Goal: Transaction & Acquisition: Subscribe to service/newsletter

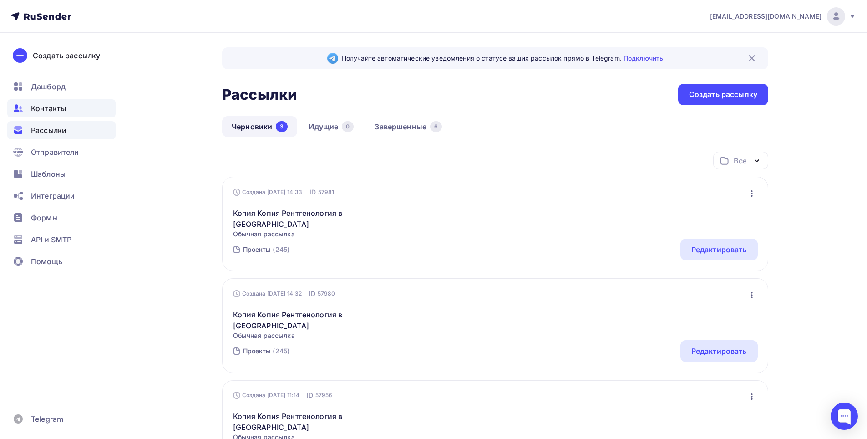
click at [46, 108] on span "Контакты" at bounding box center [48, 108] width 35 height 11
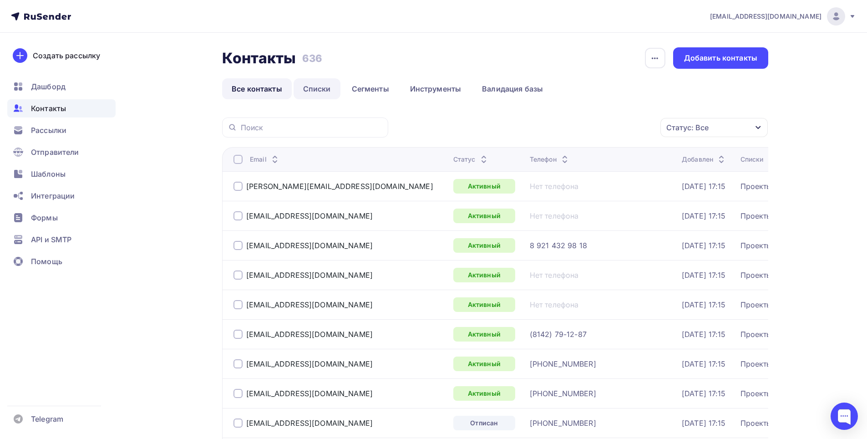
click at [328, 94] on link "Списки" at bounding box center [316, 88] width 47 height 21
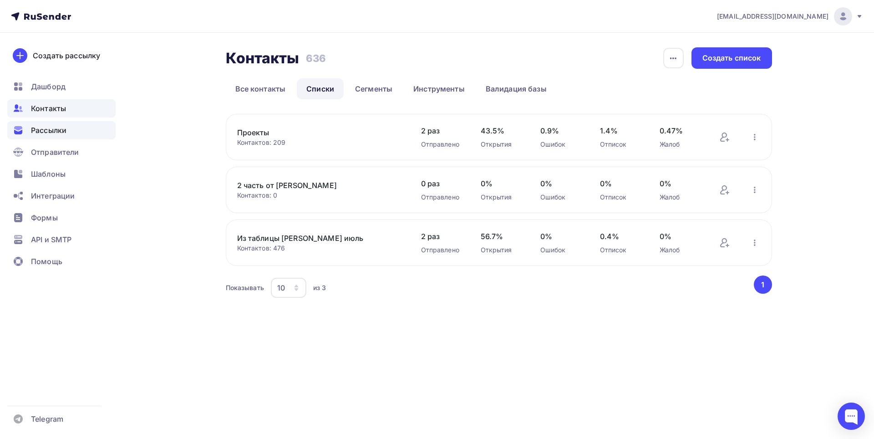
click at [45, 126] on span "Рассылки" at bounding box center [48, 130] width 35 height 11
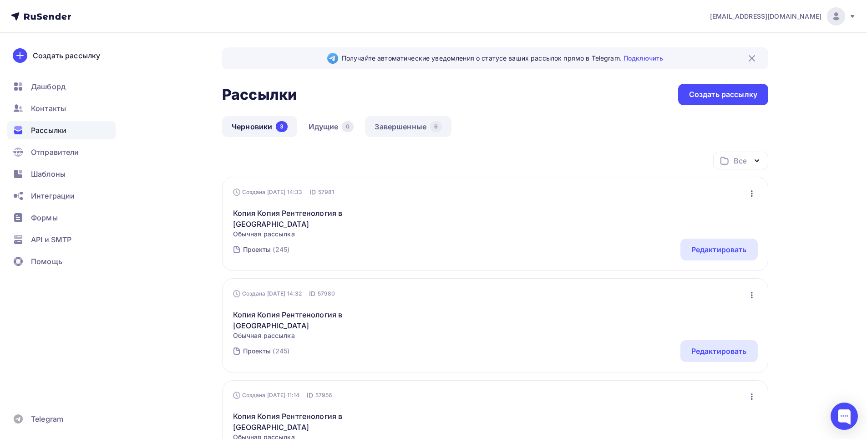
click at [422, 129] on link "Завершенные 6" at bounding box center [408, 126] width 86 height 21
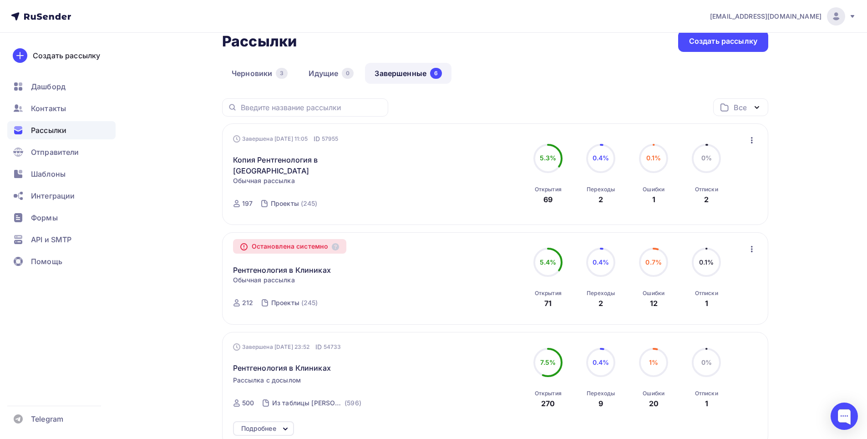
scroll to position [91, 0]
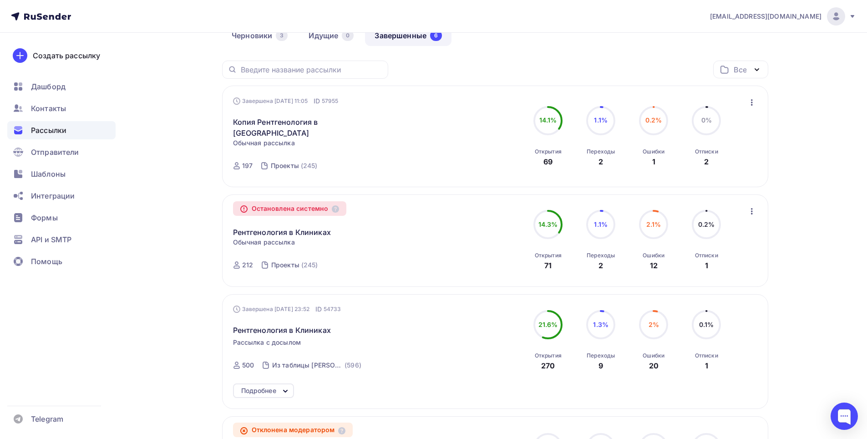
click at [402, 136] on div "Завершена [DATE] 11:05 ID 57955 Копия Рентгенология в [GEOGRAPHIC_DATA] Статист…" at bounding box center [336, 136] width 207 height 80
click at [290, 122] on link "Копия Рентгенология в [GEOGRAPHIC_DATA]" at bounding box center [311, 127] width 156 height 22
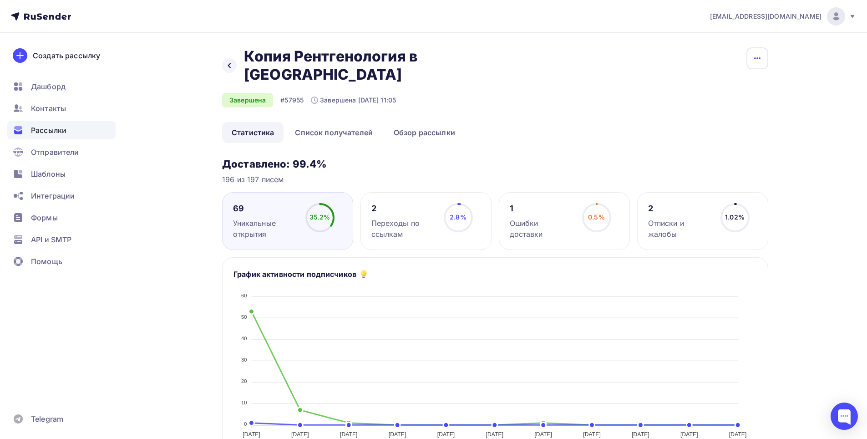
click at [747, 52] on button "button" at bounding box center [757, 58] width 22 height 22
click at [825, 117] on div "[EMAIL_ADDRESS][DOMAIN_NAME] Аккаунт Тарифы Выйти Создать рассылку [GEOGRAPHIC_…" at bounding box center [433, 445] width 867 height 891
click at [342, 122] on link "Список получателей" at bounding box center [333, 132] width 97 height 21
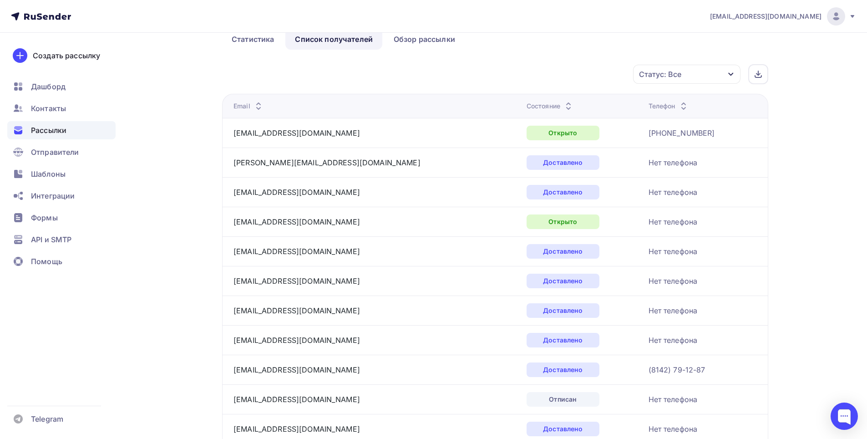
scroll to position [91, 0]
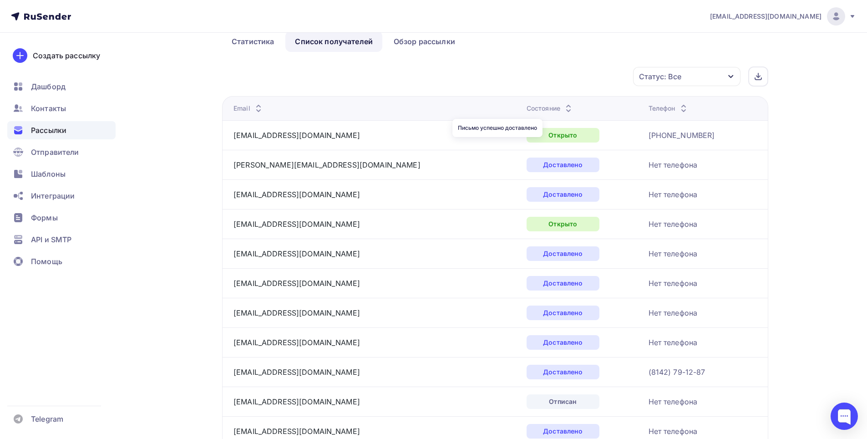
click at [526, 157] on div "Доставлено" at bounding box center [562, 164] width 73 height 15
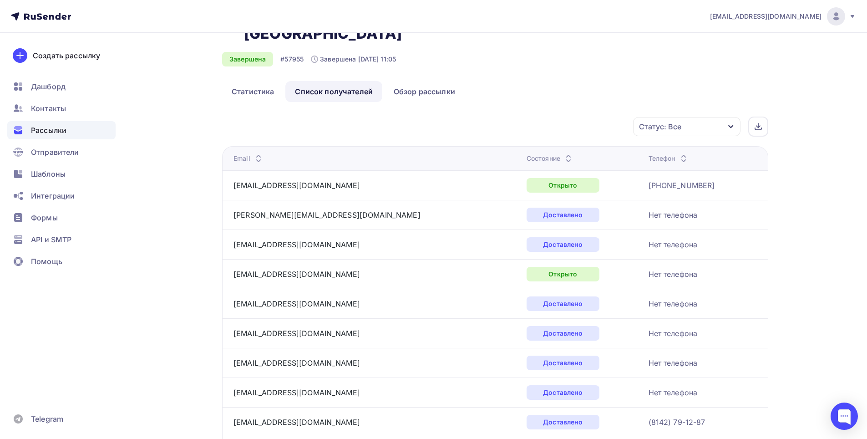
scroll to position [0, 0]
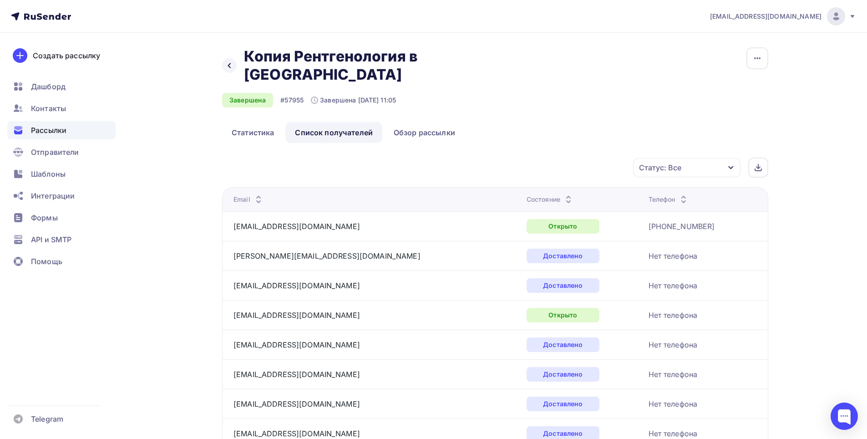
click at [738, 158] on div "Статус: Все" at bounding box center [686, 167] width 107 height 19
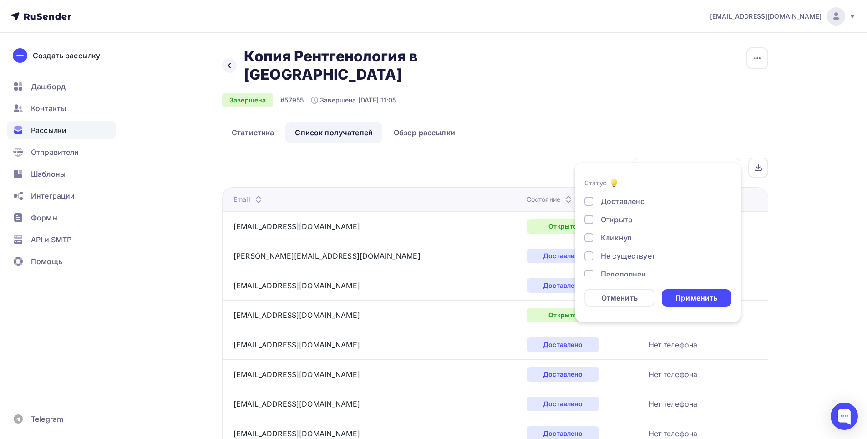
click at [592, 199] on div at bounding box center [588, 201] width 9 height 9
click at [705, 294] on div "Применить" at bounding box center [696, 298] width 42 height 10
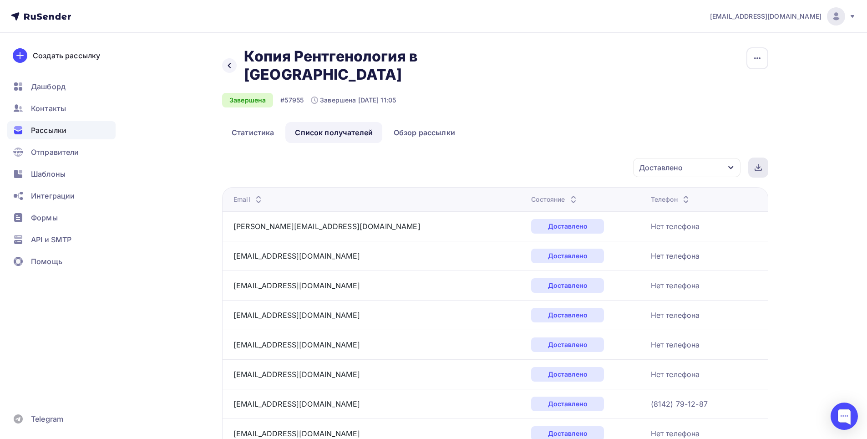
click at [766, 157] on div at bounding box center [758, 167] width 20 height 20
click at [66, 50] on div "Создать рассылку" at bounding box center [66, 55] width 67 height 11
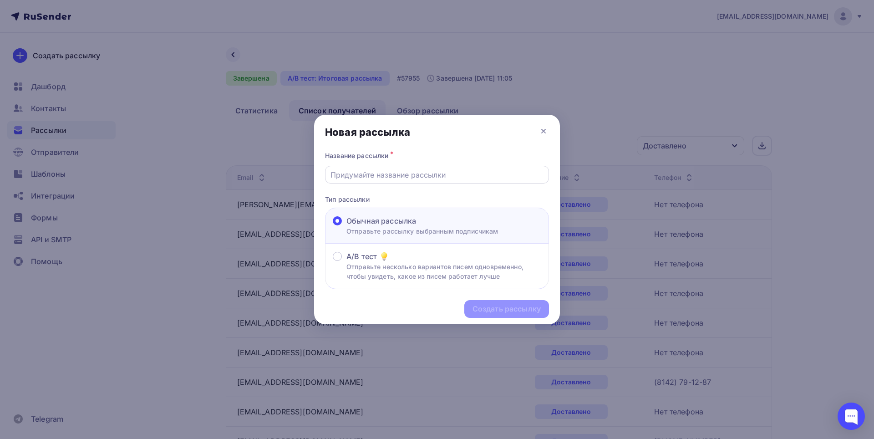
click at [356, 175] on input "text" at bounding box center [436, 174] width 213 height 11
click at [546, 131] on icon at bounding box center [543, 131] width 11 height 11
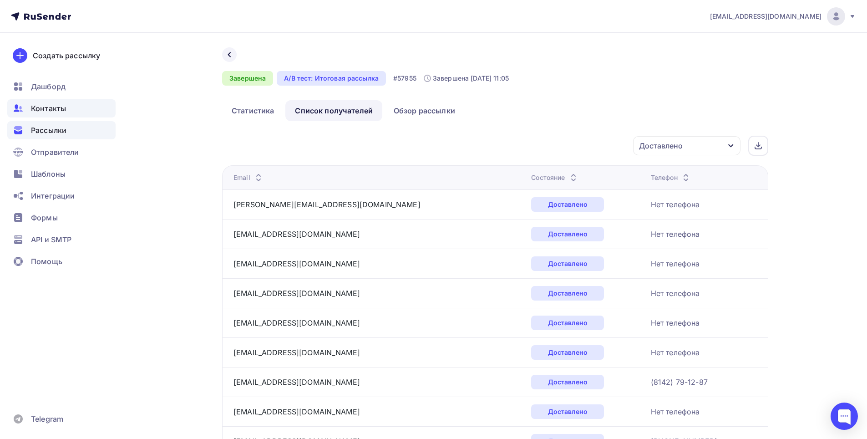
click at [56, 110] on span "Контакты" at bounding box center [48, 108] width 35 height 11
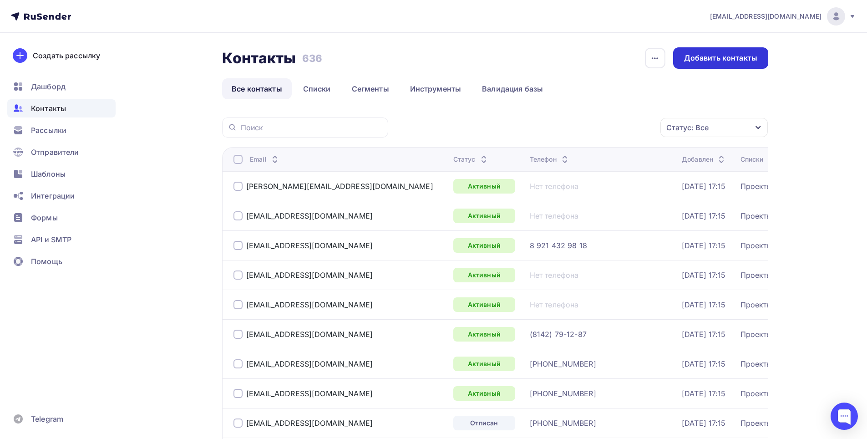
click at [720, 58] on div "Добавить контакты" at bounding box center [720, 58] width 73 height 10
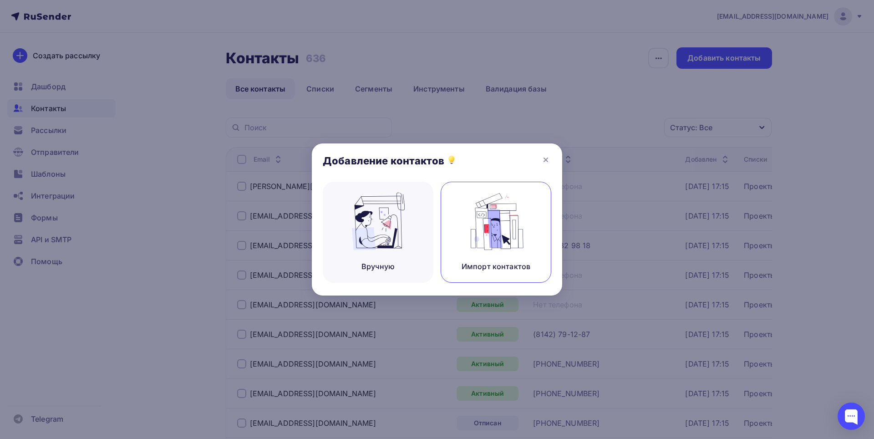
click at [490, 235] on img at bounding box center [496, 220] width 61 height 57
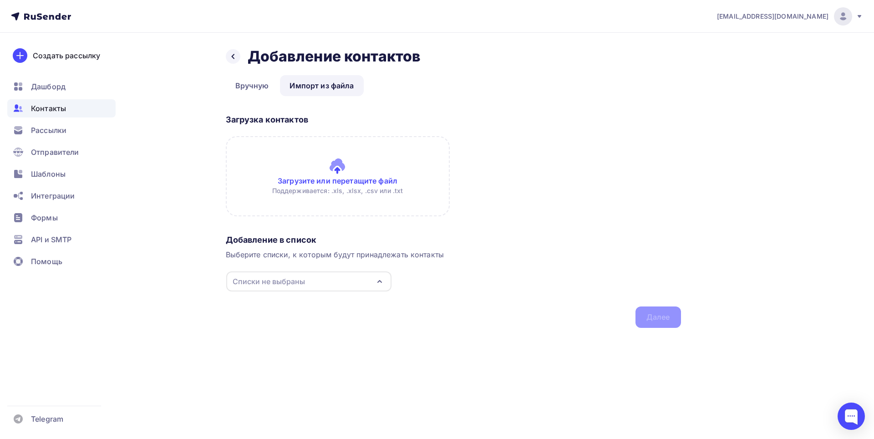
click at [349, 170] on input "file" at bounding box center [338, 176] width 224 height 80
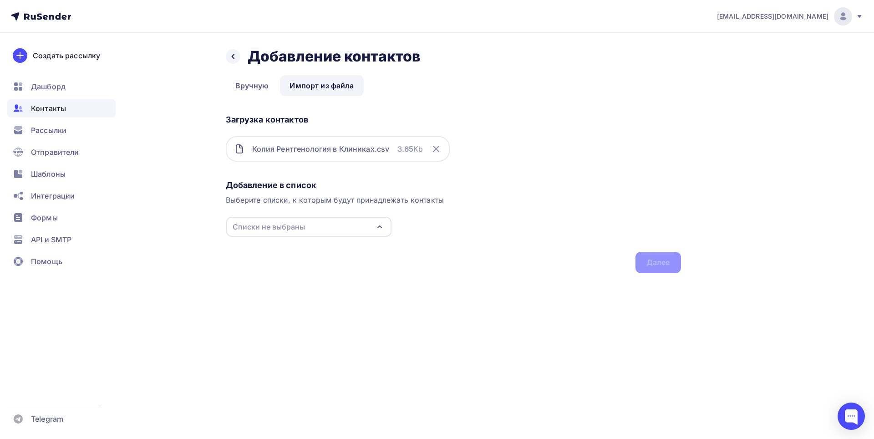
click at [382, 224] on icon "button" at bounding box center [379, 226] width 11 height 11
click at [501, 196] on div "Выберите списки, к которым будут принадлежать контакты" at bounding box center [453, 199] width 455 height 11
click at [373, 229] on div "Списки не выбраны" at bounding box center [308, 227] width 165 height 20
click at [283, 327] on div "Создать список" at bounding box center [284, 330] width 59 height 11
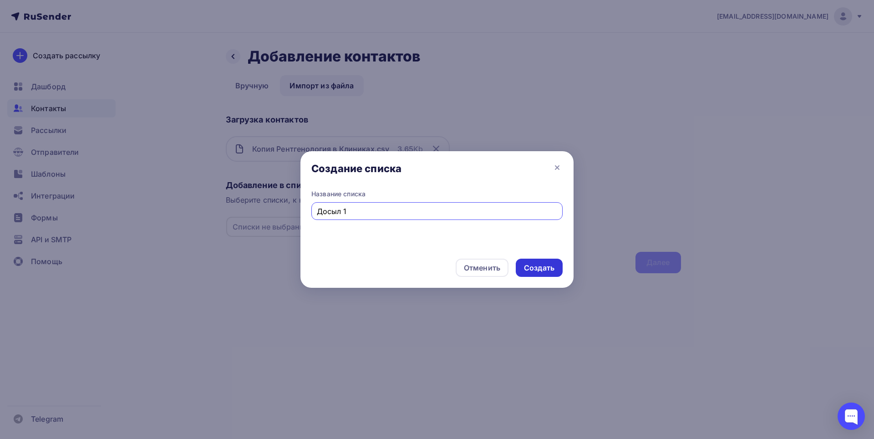
type input "Досыл 1"
click at [547, 263] on div "Создать" at bounding box center [539, 268] width 30 height 10
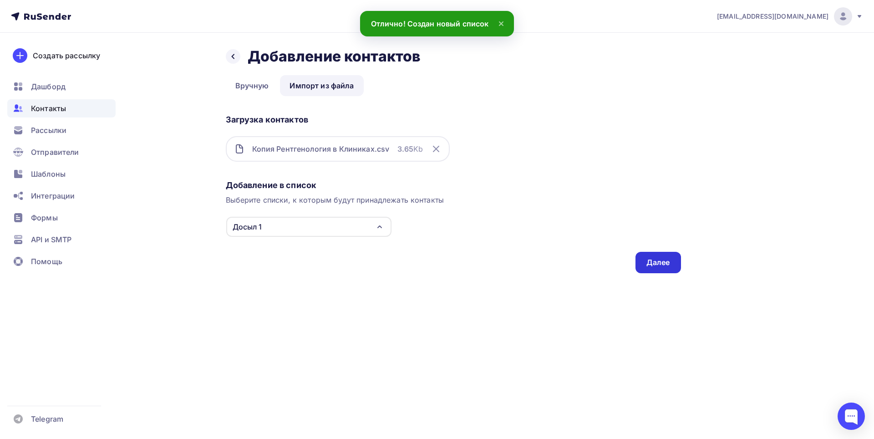
click at [669, 263] on div "Далее" at bounding box center [658, 262] width 24 height 10
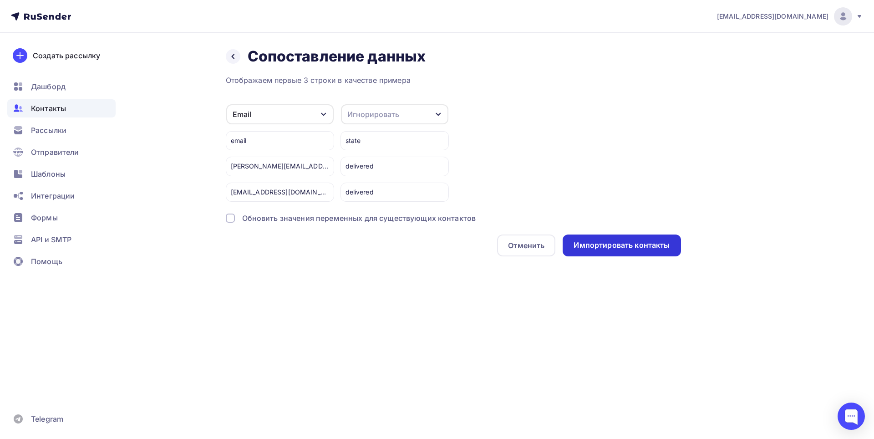
click at [635, 241] on div "Импортировать контакты" at bounding box center [621, 245] width 96 height 10
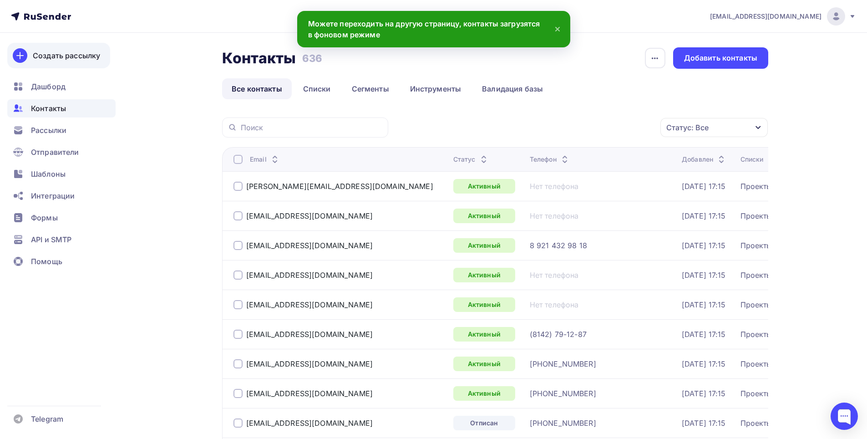
click at [75, 51] on div "Создать рассылку" at bounding box center [66, 55] width 67 height 11
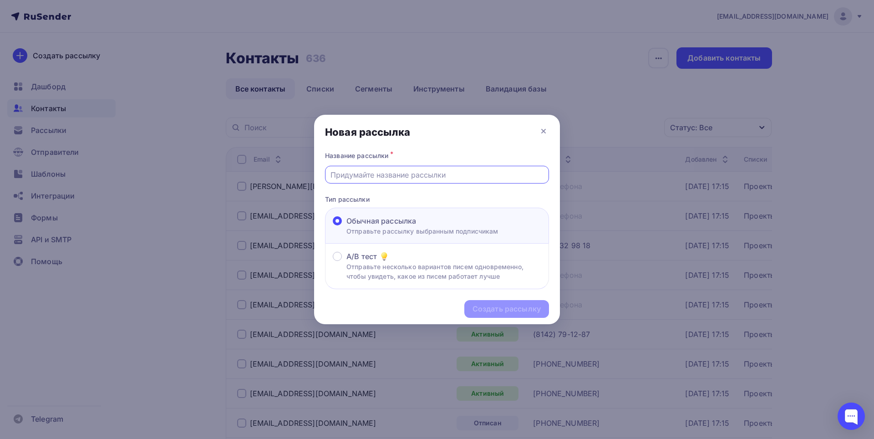
click at [439, 176] on input "text" at bounding box center [436, 174] width 213 height 11
type input "Рентгенология"
click at [516, 309] on div "Создать рассылку" at bounding box center [506, 309] width 68 height 10
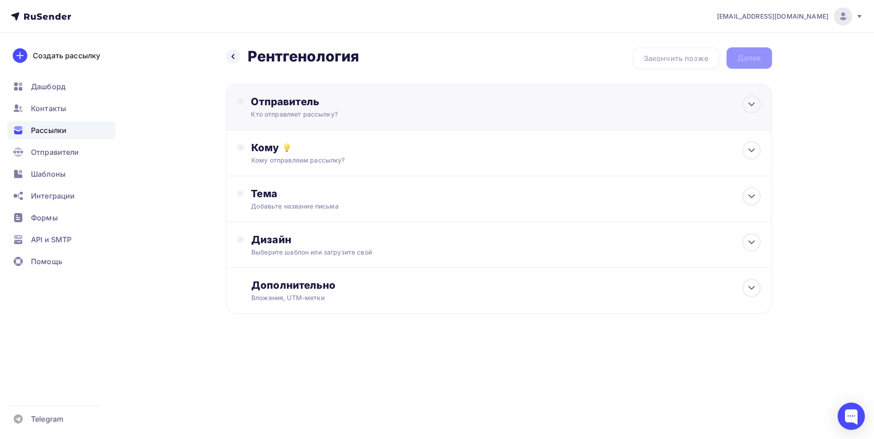
click at [369, 106] on div "Отправитель" at bounding box center [349, 101] width 197 height 13
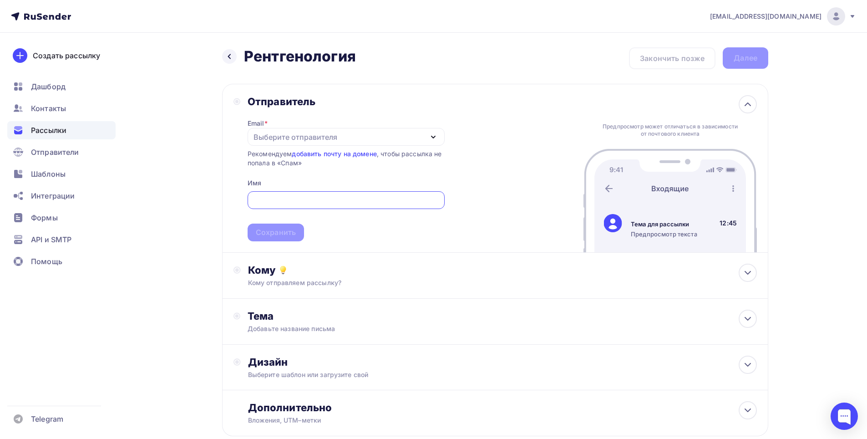
click at [486, 143] on div "Отправитель Email * Выберите отправителя [EMAIL_ADDRESS][DOMAIN_NAME] Добавить …" at bounding box center [495, 168] width 546 height 169
click at [435, 135] on icon "button" at bounding box center [433, 137] width 11 height 11
click at [304, 162] on div "[EMAIL_ADDRESS][DOMAIN_NAME]" at bounding box center [322, 163] width 128 height 11
click at [409, 194] on div at bounding box center [346, 200] width 197 height 18
click at [386, 199] on input "text" at bounding box center [346, 200] width 187 height 11
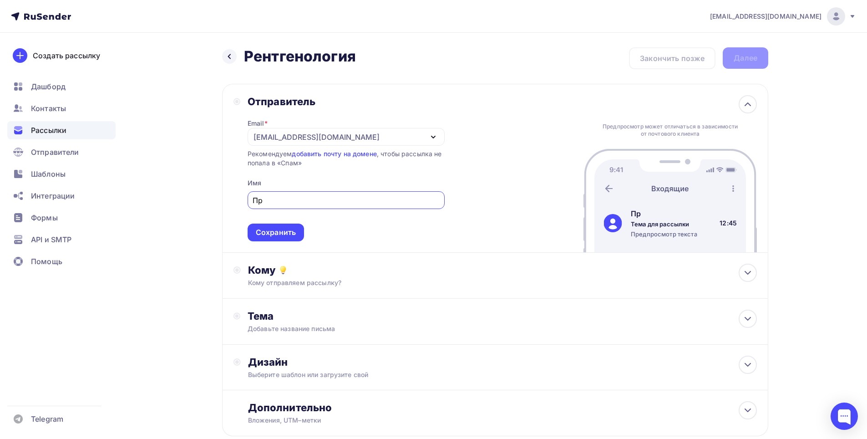
type input "П"
type input "[PERSON_NAME]"
click at [297, 228] on div "Сохранить" at bounding box center [276, 232] width 56 height 18
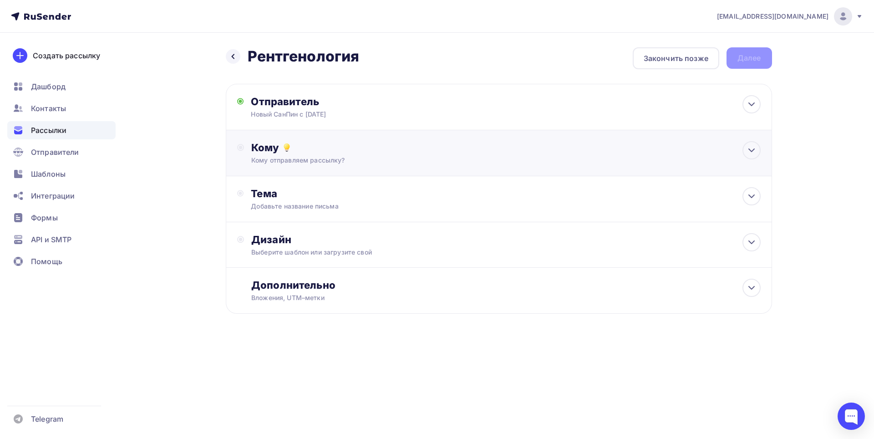
click at [354, 159] on div "Кому отправляем рассылку?" at bounding box center [480, 160] width 458 height 9
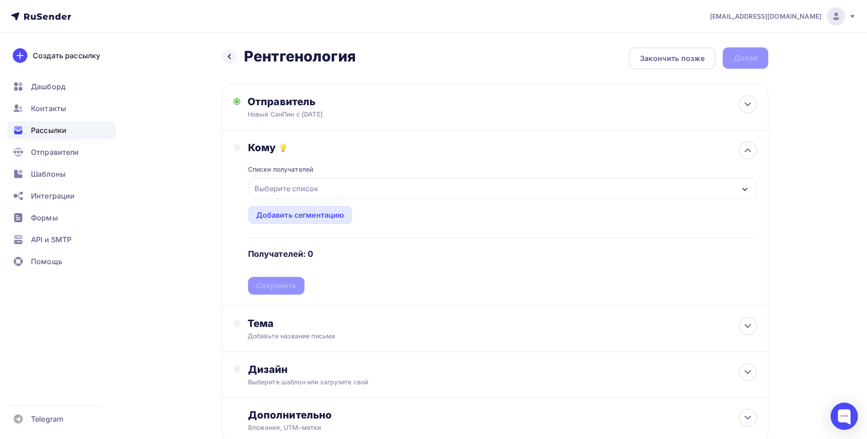
click at [375, 184] on div "Выберите список" at bounding box center [502, 188] width 508 height 21
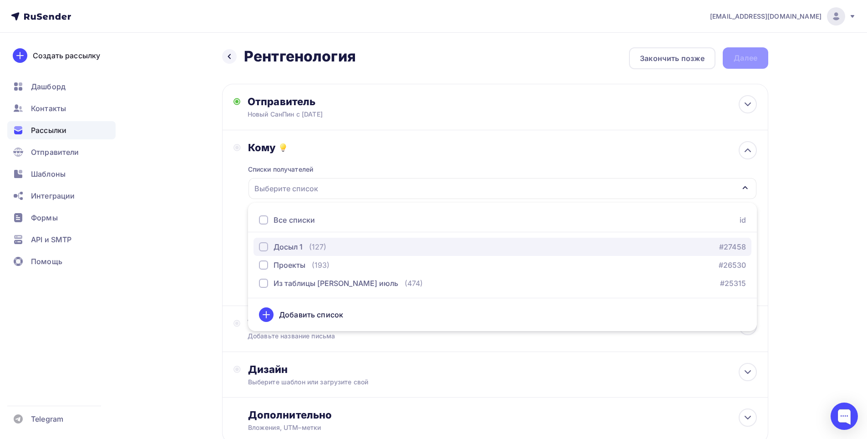
click at [291, 248] on div "Досыл 1" at bounding box center [287, 246] width 29 height 11
click at [821, 243] on div "[EMAIL_ADDRESS][DOMAIN_NAME] Аккаунт Тарифы Выйти Создать рассылку [GEOGRAPHIC_…" at bounding box center [433, 251] width 867 height 502
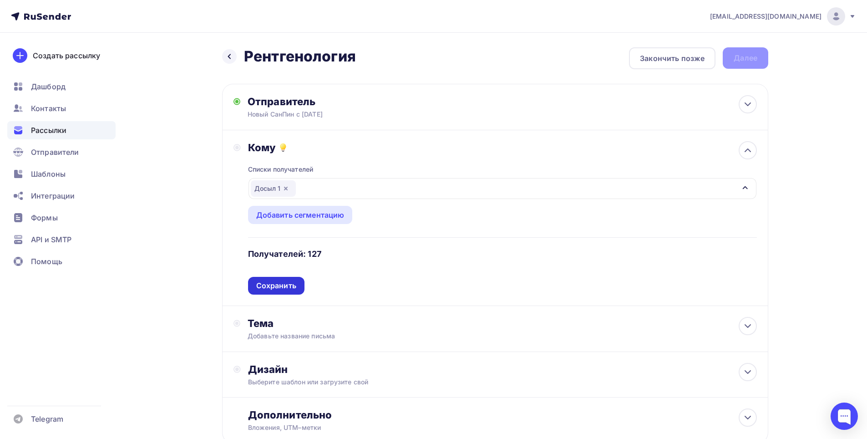
click at [296, 283] on div "Сохранить" at bounding box center [276, 286] width 56 height 18
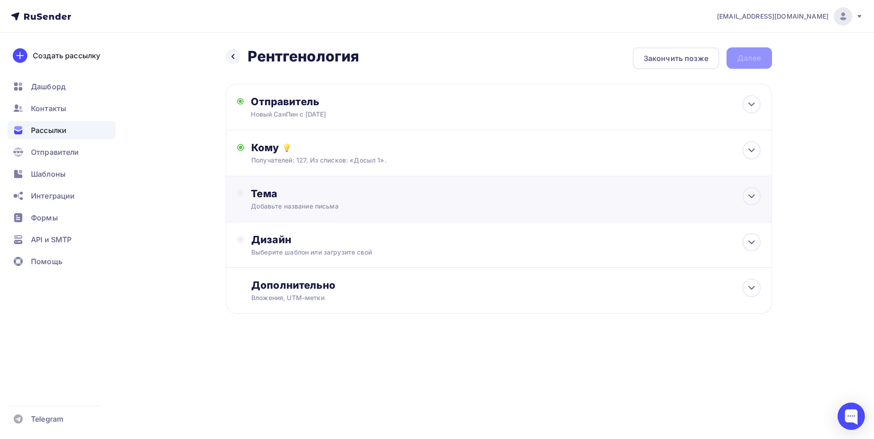
click at [404, 205] on div "Добавьте название письма" at bounding box center [332, 206] width 162 height 9
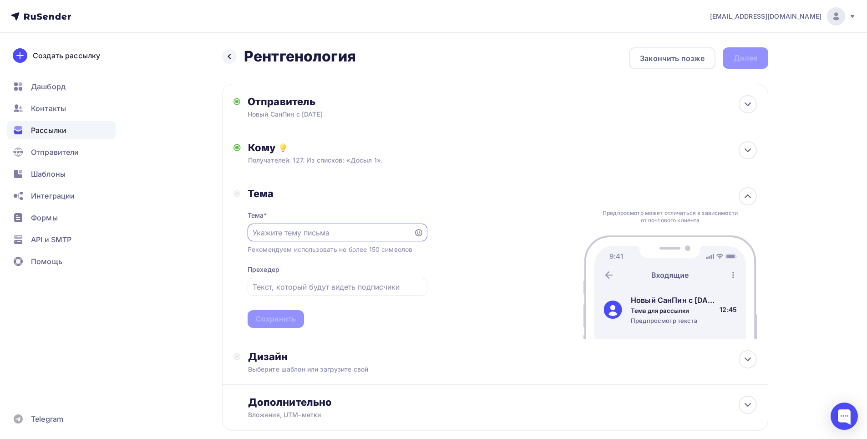
click at [400, 233] on input "text" at bounding box center [331, 232] width 156 height 11
click at [359, 116] on div "Новый СанПин с [DATE]" at bounding box center [336, 114] width 177 height 9
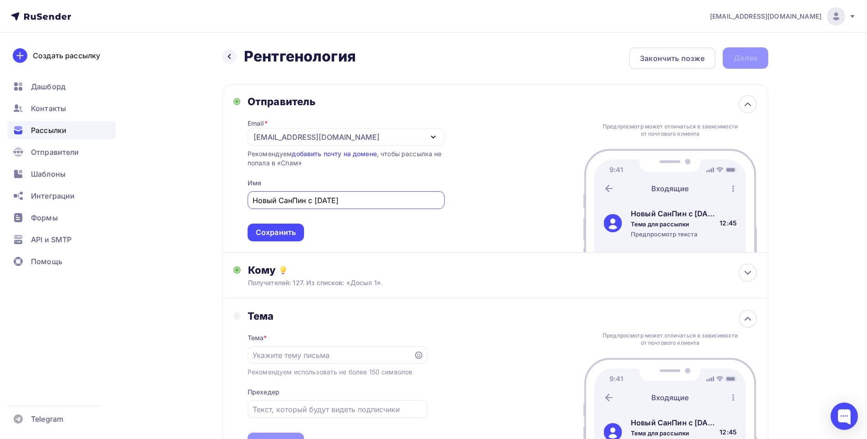
drag, startPoint x: 347, startPoint y: 199, endPoint x: 245, endPoint y: 197, distance: 101.5
click at [245, 197] on div "Отправитель Email * [EMAIL_ADDRESS][DOMAIN_NAME] [EMAIL_ADDRESS][DOMAIN_NAME] Д…" at bounding box center [338, 168] width 211 height 146
type input "Аккредитованная проектная организация"
click at [261, 230] on div "Сохранить" at bounding box center [276, 232] width 40 height 10
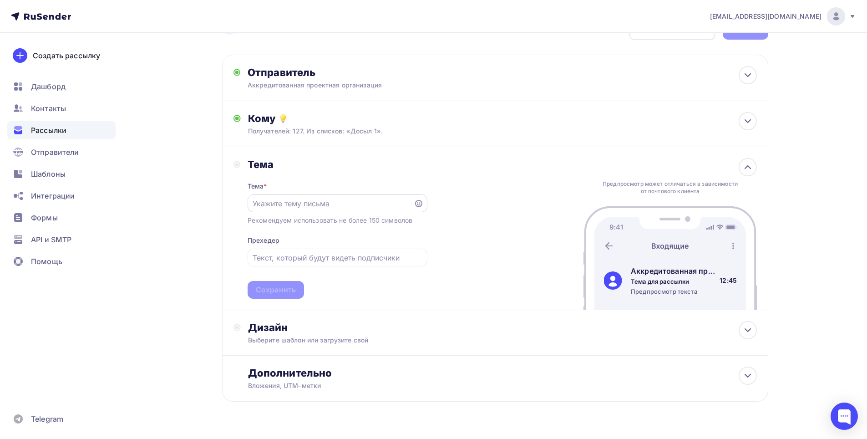
scroll to position [46, 0]
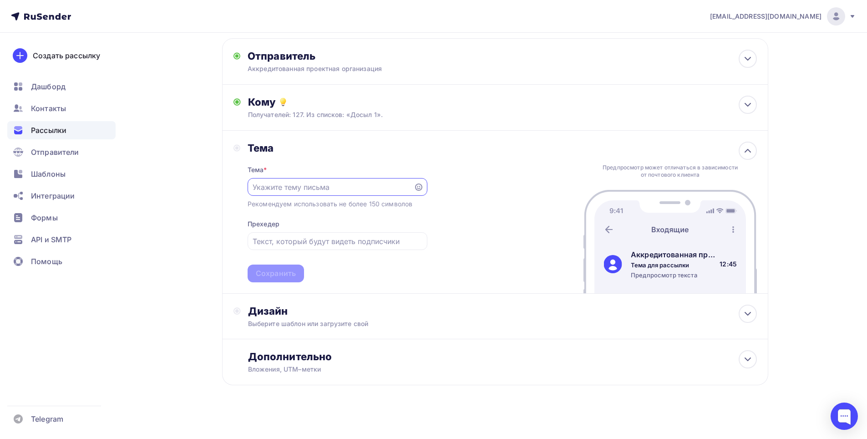
click at [342, 189] on input "text" at bounding box center [331, 187] width 156 height 11
type input "[PERSON_NAME]"
type input "Новый СанПин вступил в силу!"
click at [323, 241] on input "text" at bounding box center [337, 241] width 169 height 11
click at [288, 239] on input "text" at bounding box center [337, 241] width 169 height 11
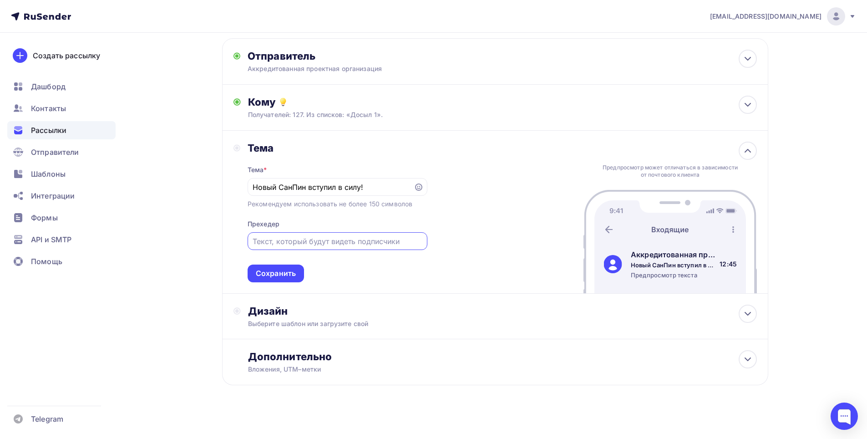
paste input "СанПиН 2.6.4115-25 «Санитарно-эпидемиологические требования в области радиацион…"
type input "СанПиН 2.6.4115-25 «Санитарно-эпидемиологические требования в области радиацион…"
drag, startPoint x: 367, startPoint y: 186, endPoint x: 308, endPoint y: 186, distance: 59.6
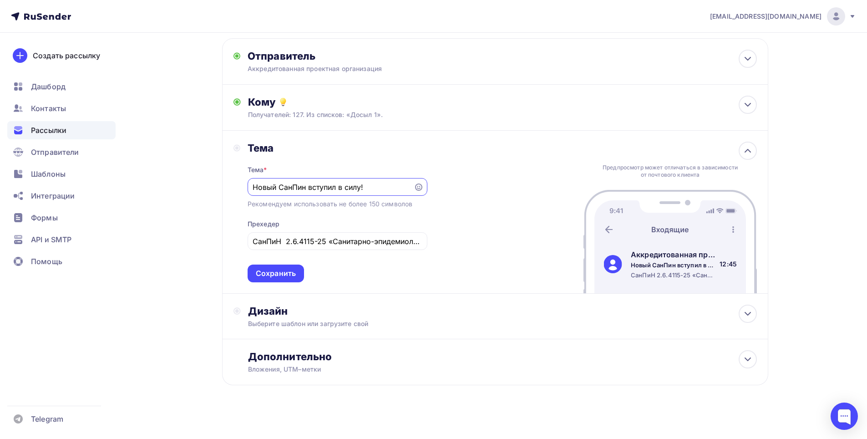
click at [308, 186] on input "Новый СанПин вступил в силу!" at bounding box center [331, 187] width 156 height 11
type input "Новый СанПин, в сентябре!"
click at [806, 237] on div "Назад Рентгенология Рентгенология Закончить позже Далее Отправитель Аккредитова…" at bounding box center [434, 215] width 746 height 456
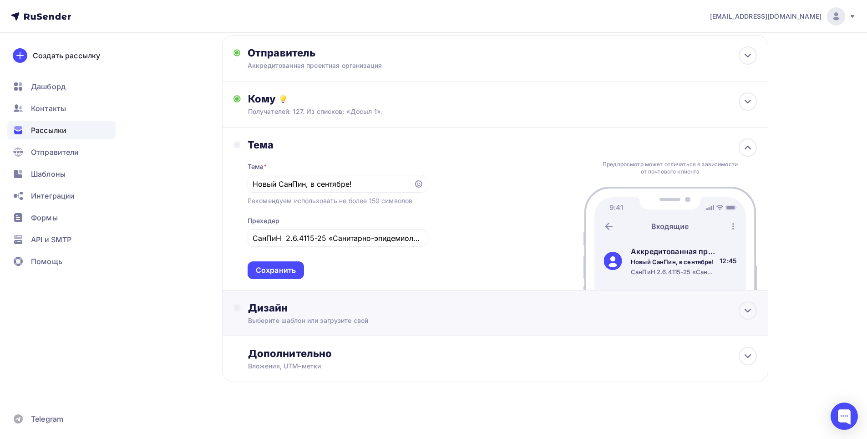
scroll to position [51, 0]
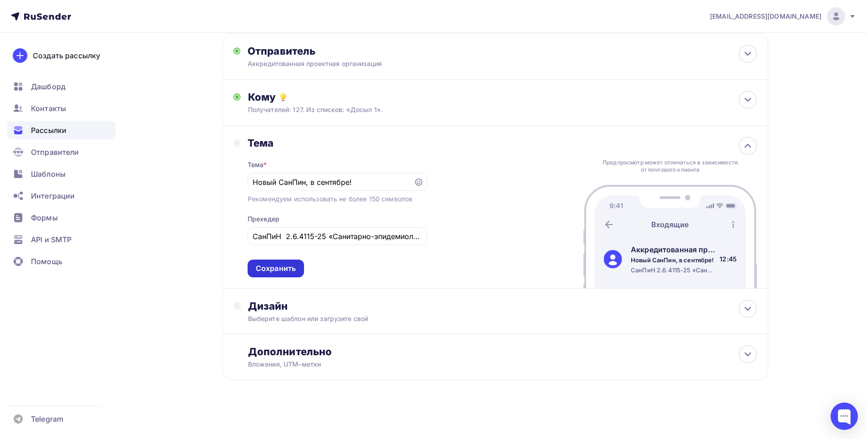
click at [291, 268] on div "Сохранить" at bounding box center [276, 268] width 40 height 10
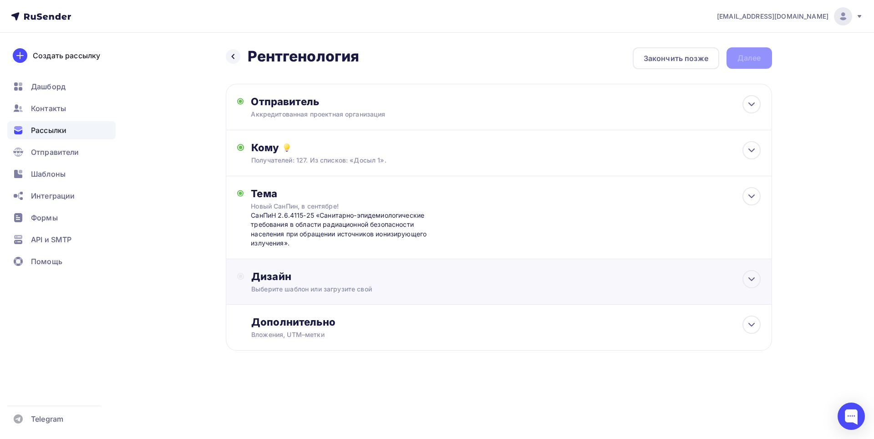
click at [342, 285] on div "Выберите шаблон или загрузите свой" at bounding box center [480, 288] width 458 height 9
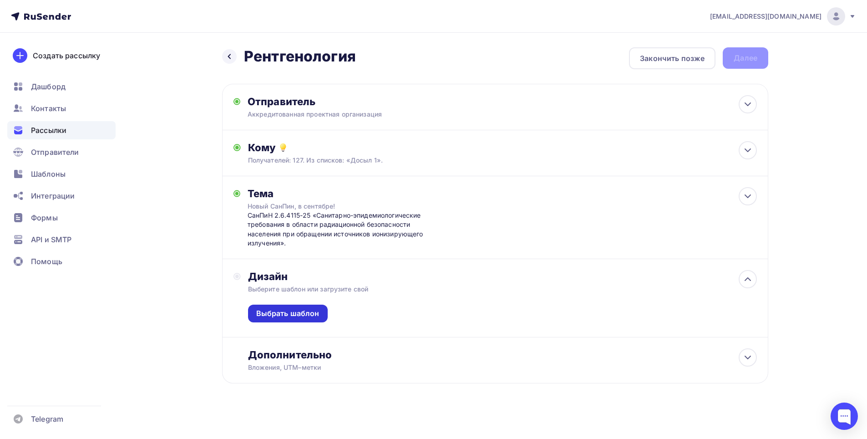
click at [296, 314] on div "Выбрать шаблон" at bounding box center [287, 313] width 63 height 10
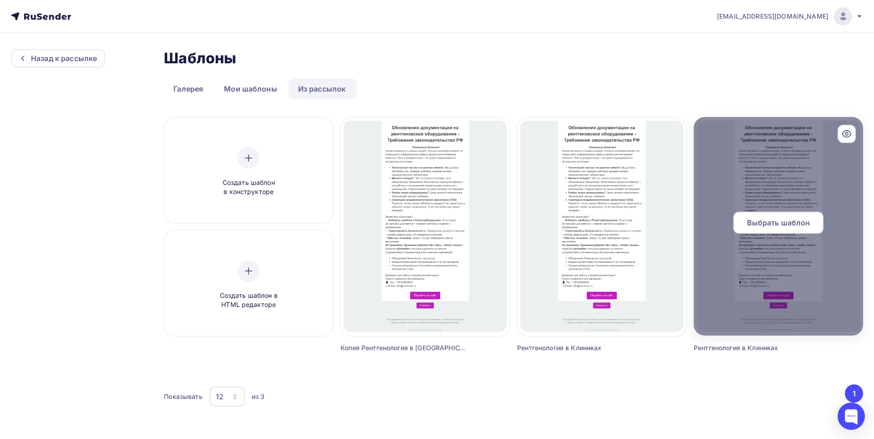
click at [819, 277] on div at bounding box center [777, 226] width 169 height 218
click at [786, 228] on span "Выбрать шаблон" at bounding box center [778, 222] width 63 height 11
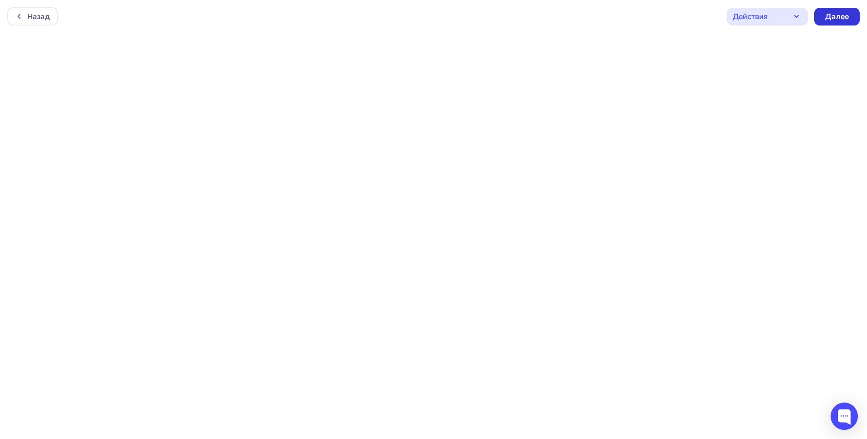
click at [854, 15] on div "Далее" at bounding box center [837, 17] width 46 height 18
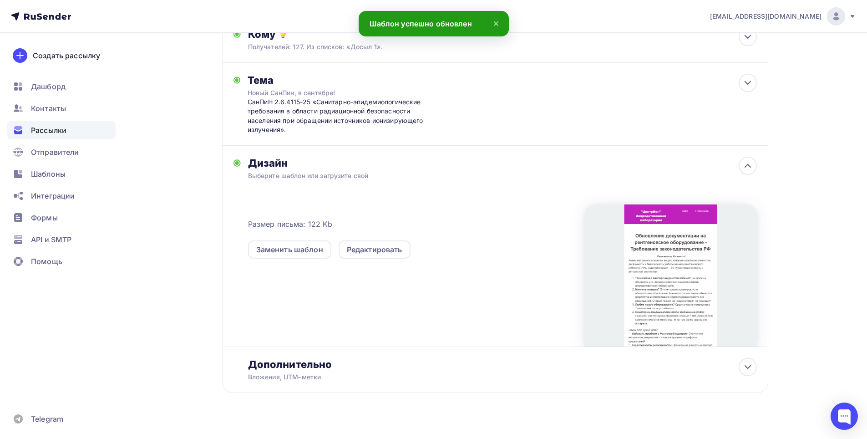
scroll to position [126, 0]
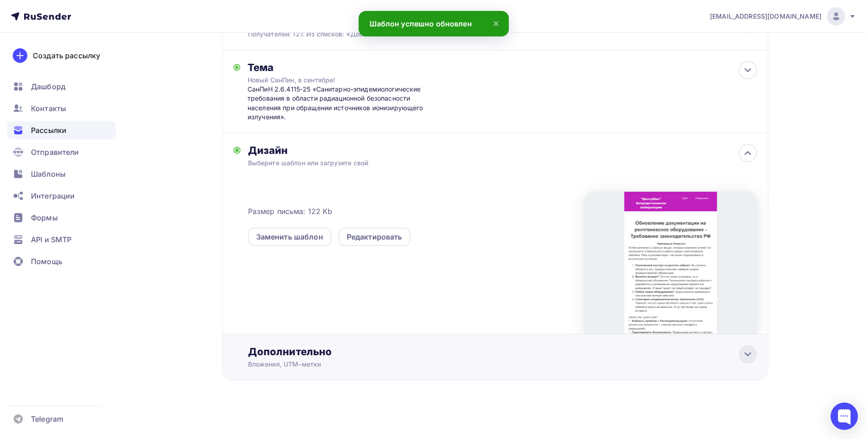
click at [747, 354] on icon at bounding box center [747, 354] width 11 height 11
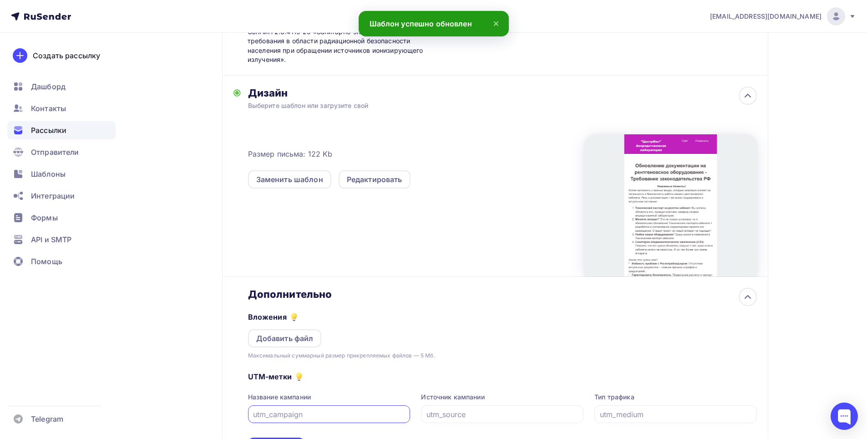
scroll to position [217, 0]
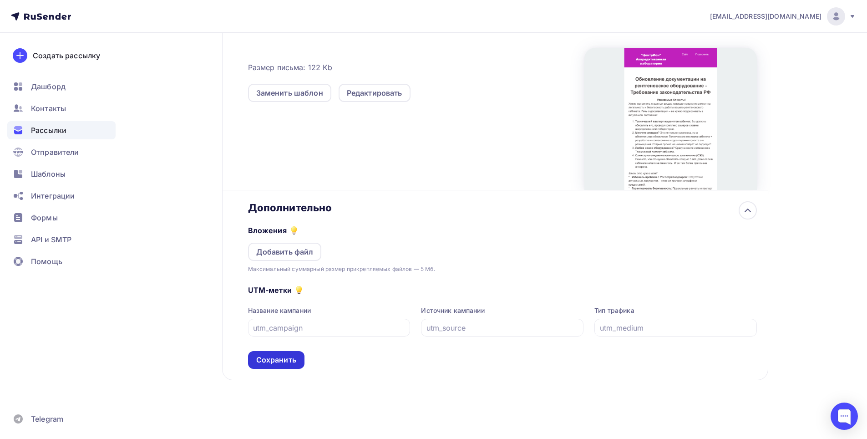
click at [273, 359] on div "Сохранить" at bounding box center [276, 359] width 40 height 10
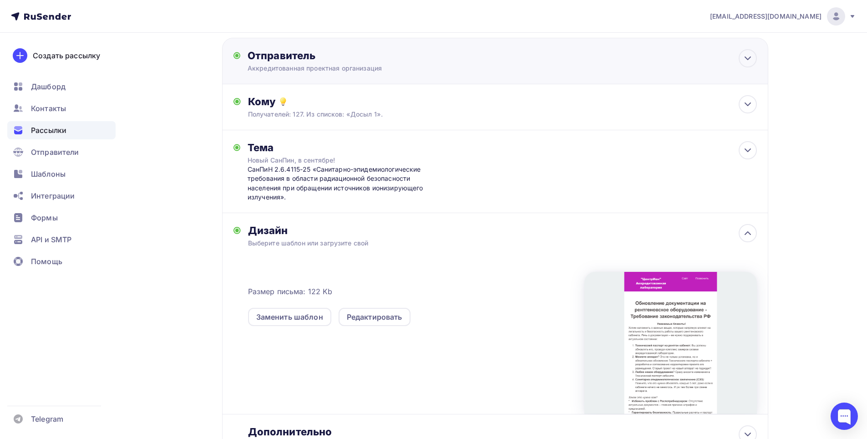
scroll to position [126, 0]
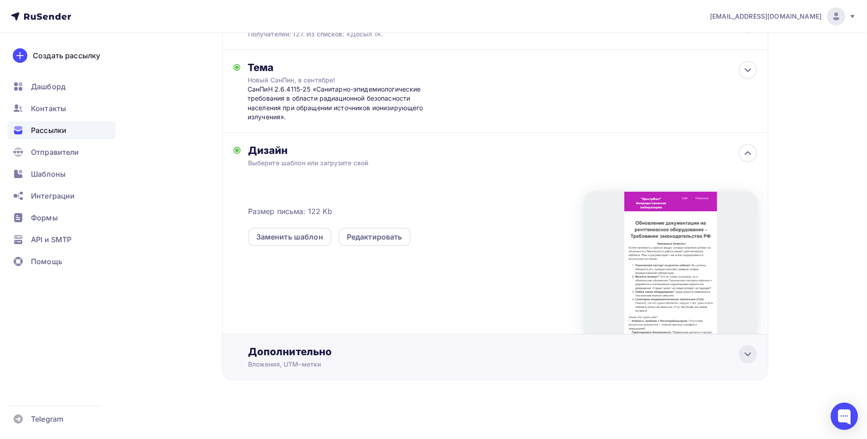
click at [746, 354] on icon at bounding box center [747, 354] width 5 height 3
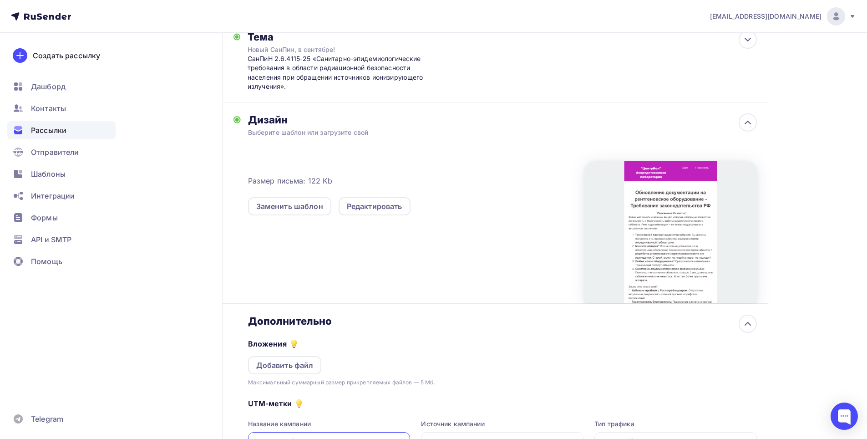
scroll to position [217, 0]
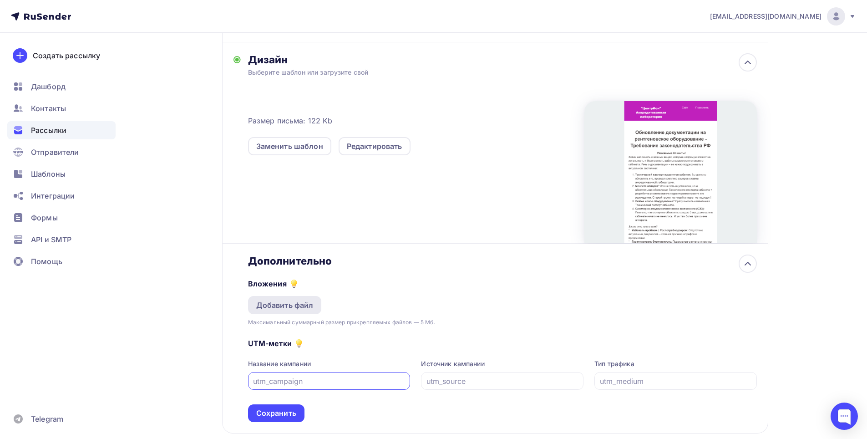
click at [303, 302] on div "Добавить файл" at bounding box center [284, 304] width 57 height 11
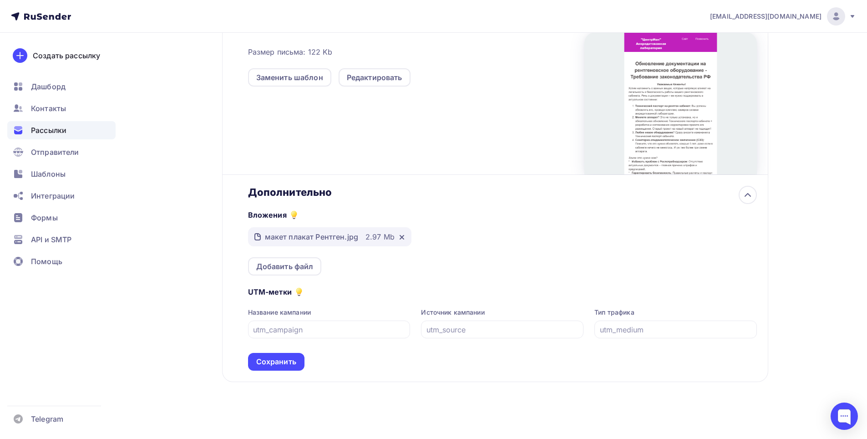
scroll to position [287, 0]
click at [286, 359] on div "Сохранить" at bounding box center [276, 359] width 40 height 10
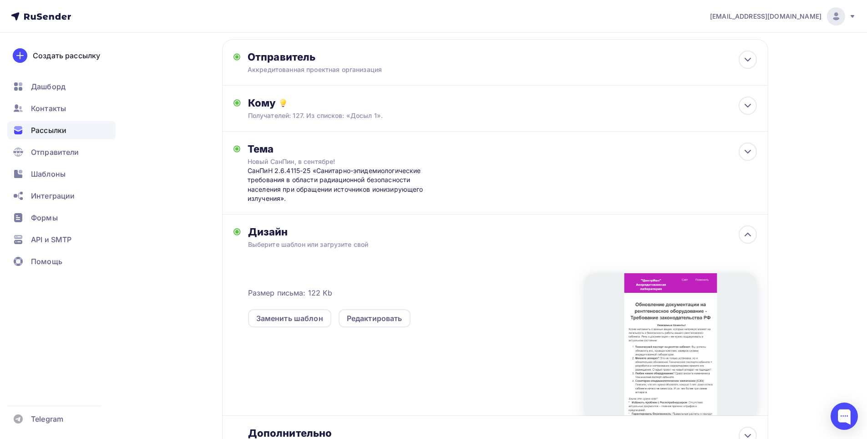
scroll to position [0, 0]
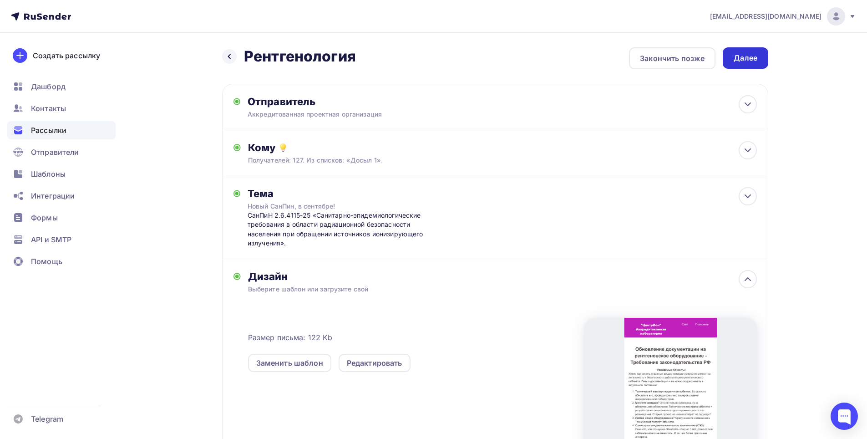
click at [750, 51] on div "Далее" at bounding box center [746, 57] width 46 height 21
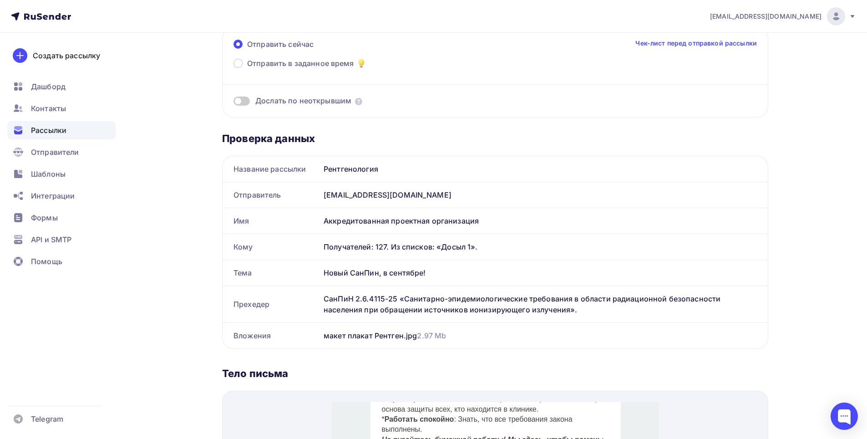
scroll to position [35, 0]
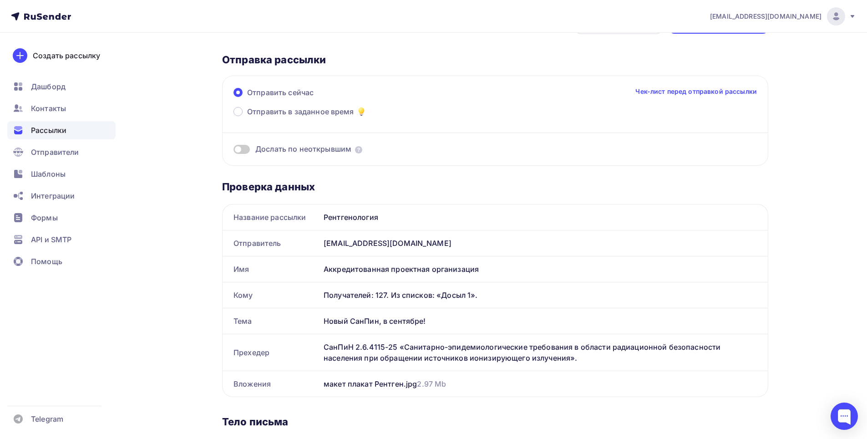
click at [703, 93] on link "Чек-лист перед отправкой рассылки" at bounding box center [695, 91] width 121 height 9
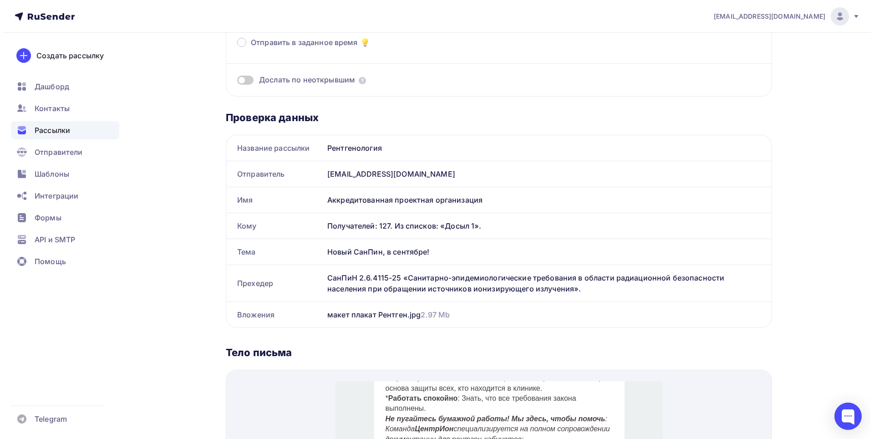
scroll to position [0, 0]
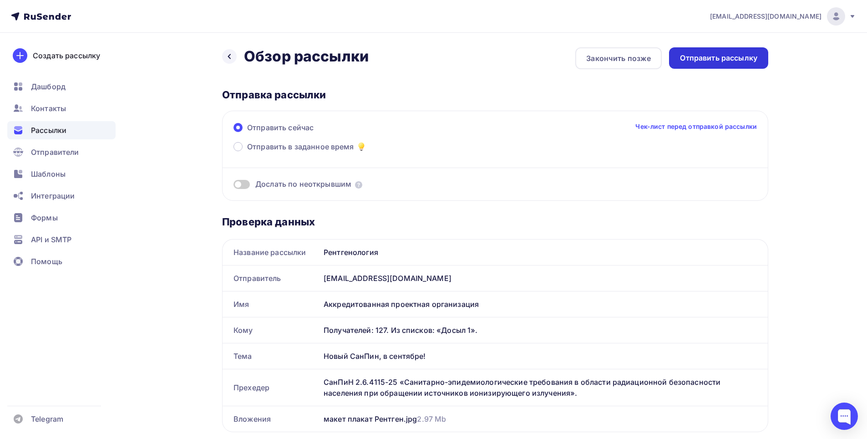
click at [724, 62] on div "Отправить рассылку" at bounding box center [718, 58] width 77 height 10
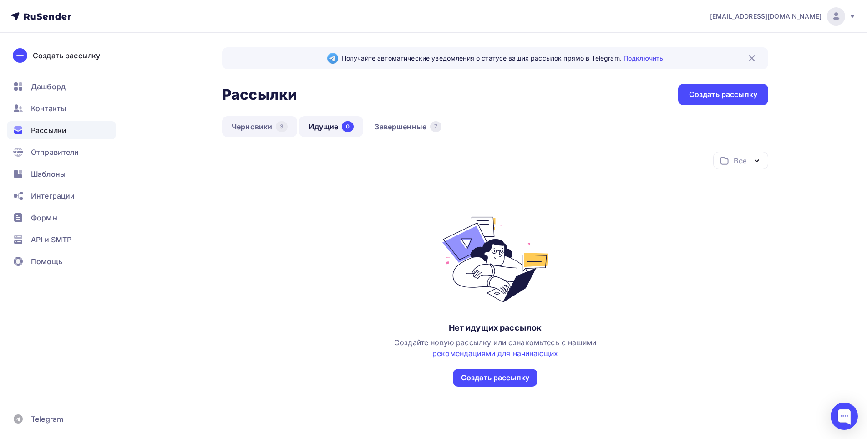
click at [265, 128] on link "Черновики 3" at bounding box center [259, 126] width 75 height 21
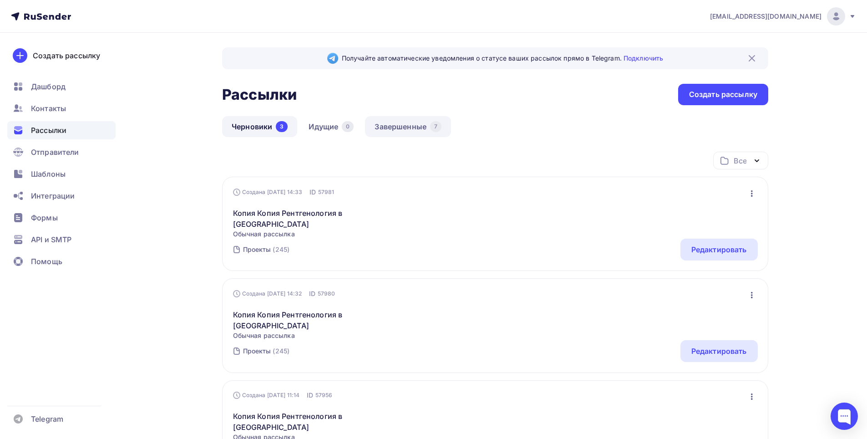
click at [391, 125] on link "Завершенные 7" at bounding box center [408, 126] width 86 height 21
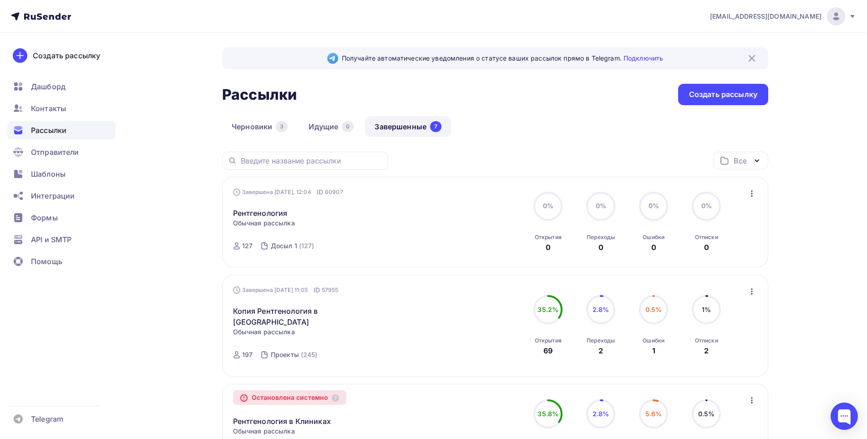
click at [752, 56] on img at bounding box center [751, 58] width 11 height 11
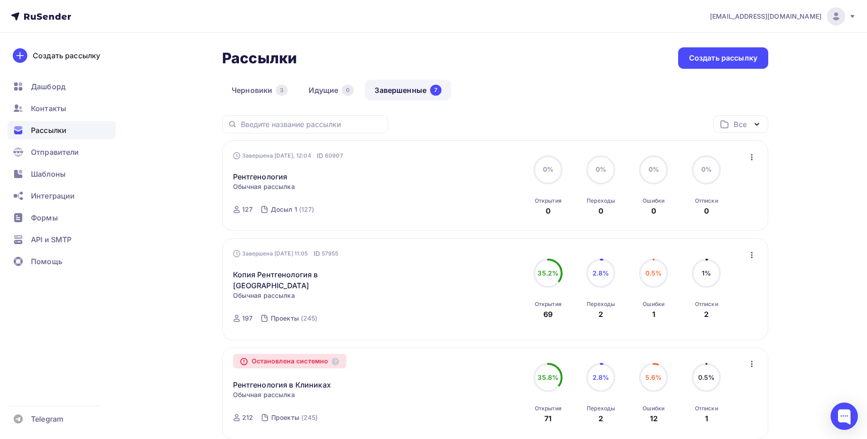
click at [47, 17] on icon at bounding box center [45, 17] width 5 height 5
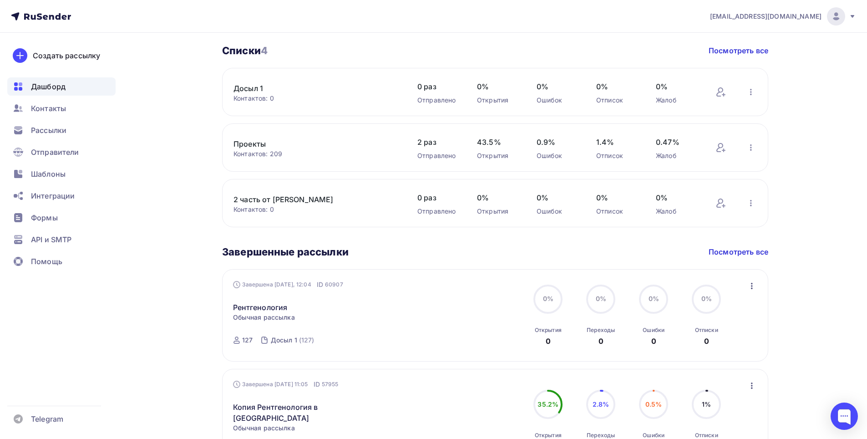
scroll to position [410, 0]
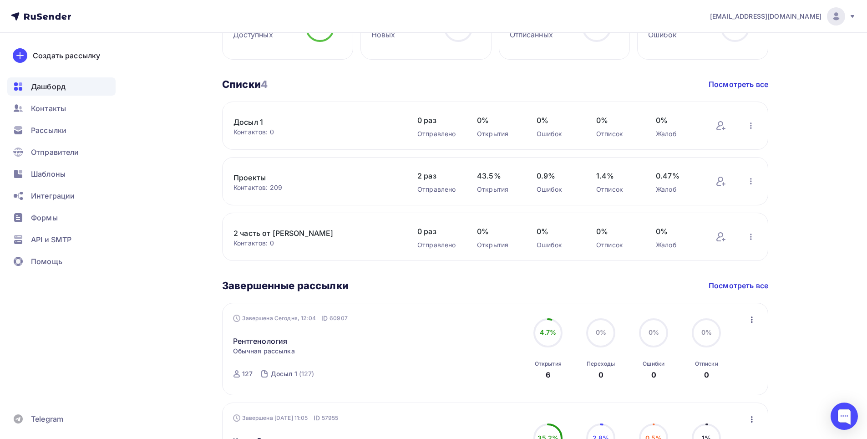
scroll to position [91, 0]
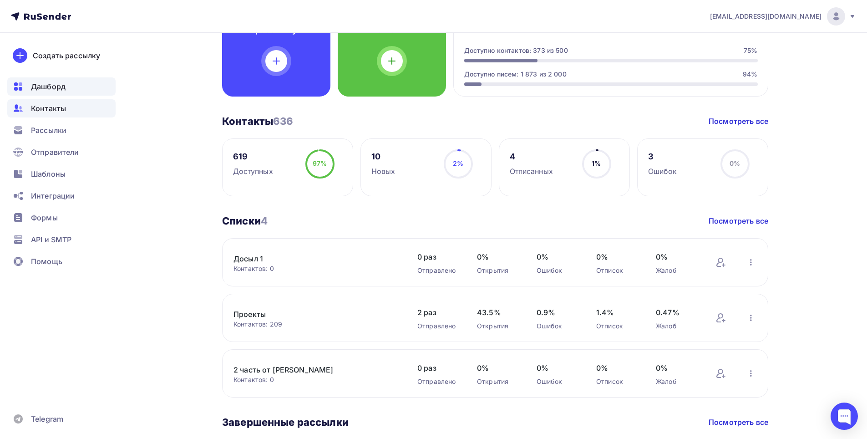
click at [63, 107] on span "Контакты" at bounding box center [48, 108] width 35 height 11
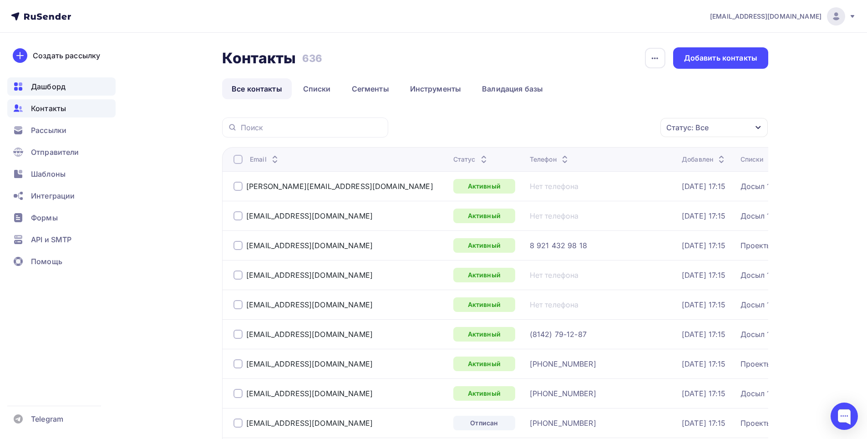
click at [58, 90] on span "Дашборд" at bounding box center [48, 86] width 35 height 11
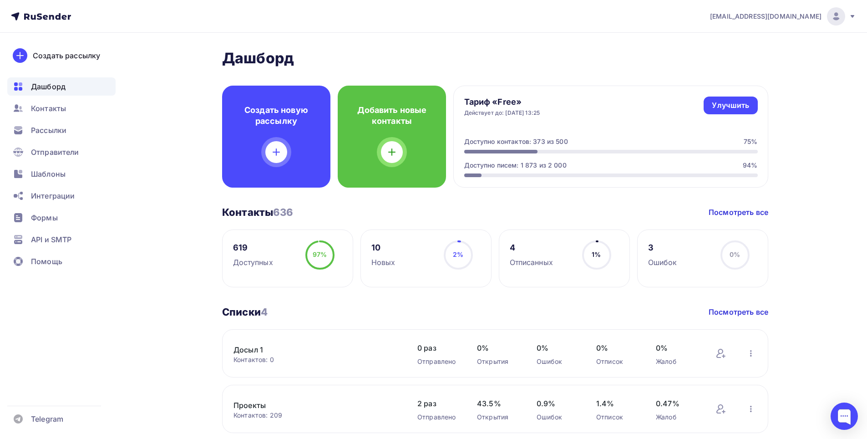
click at [521, 171] on div "Доступно писем: 1 873 из 2 000 94%" at bounding box center [610, 169] width 293 height 16
click at [61, 53] on div "Создать рассылку" at bounding box center [66, 55] width 67 height 11
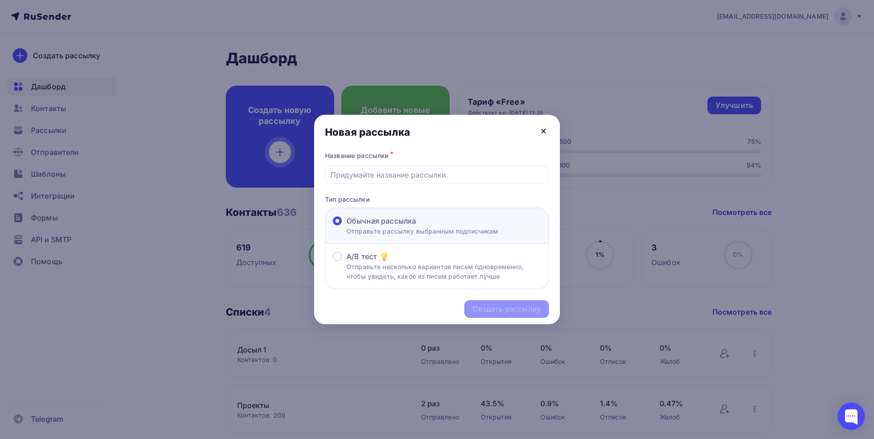
click at [543, 128] on icon at bounding box center [543, 131] width 11 height 11
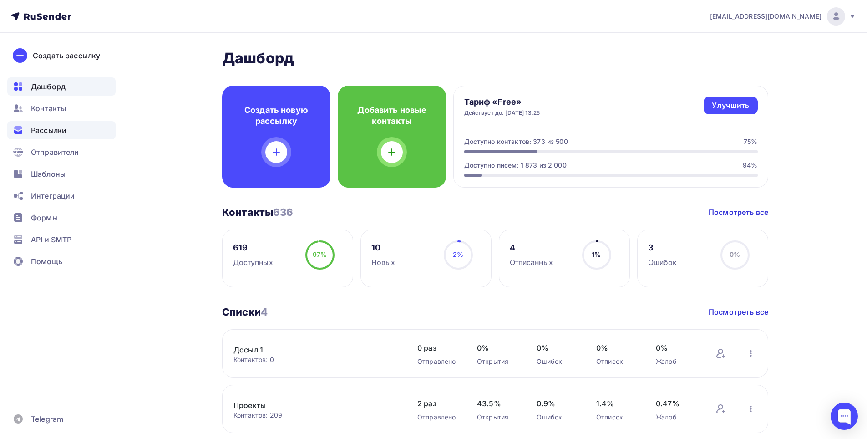
click at [53, 130] on span "Рассылки" at bounding box center [48, 130] width 35 height 11
